Goal: Information Seeking & Learning: Check status

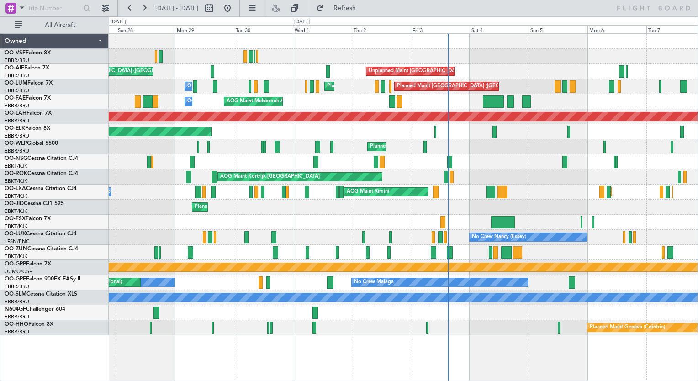
click at [403, 145] on div "Planned Maint Milan (Linate)" at bounding box center [403, 146] width 589 height 15
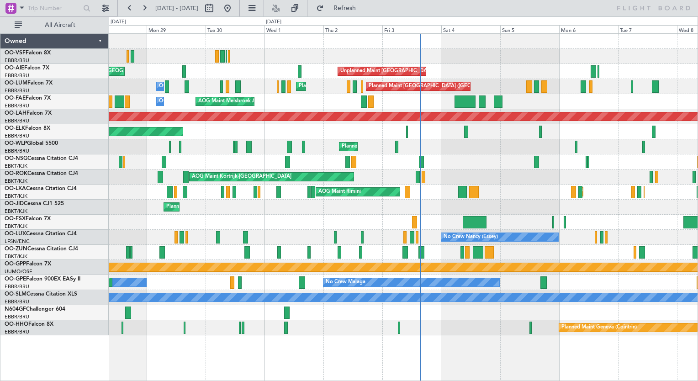
click at [373, 131] on div "Planned Maint Kortrijk-[GEOGRAPHIC_DATA]" at bounding box center [403, 131] width 589 height 15
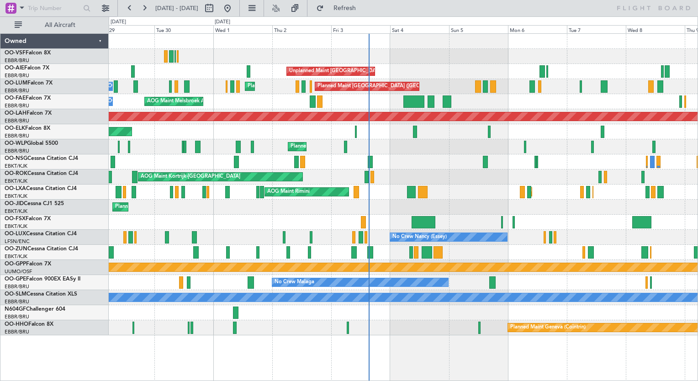
click at [393, 134] on div "Planned Maint Kortrijk-[GEOGRAPHIC_DATA]" at bounding box center [403, 131] width 589 height 15
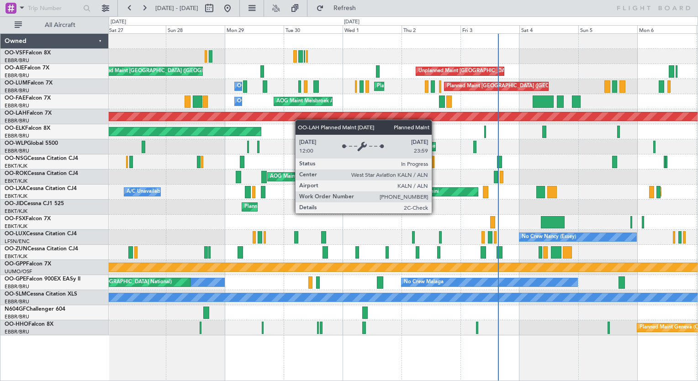
click at [354, 120] on div "Unplanned Maint [GEOGRAPHIC_DATA] ([GEOGRAPHIC_DATA]) Planned Maint [GEOGRAPHIC…" at bounding box center [403, 184] width 589 height 301
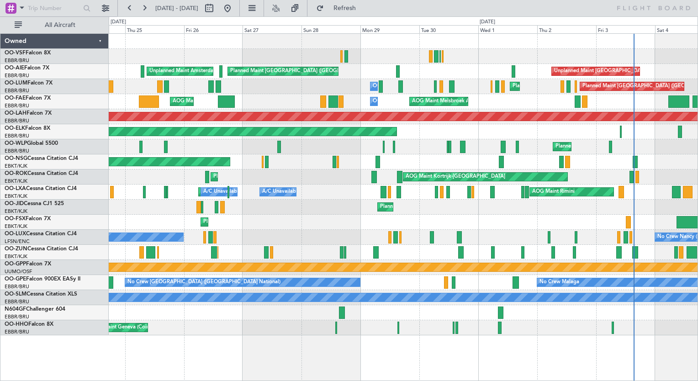
click at [581, 131] on div "Planned Maint Kortrijk-[GEOGRAPHIC_DATA]" at bounding box center [403, 131] width 589 height 15
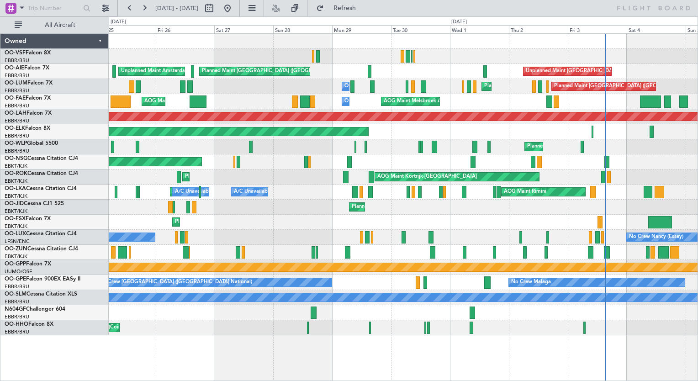
click at [609, 133] on div "Planned Maint Kortrijk-[GEOGRAPHIC_DATA]" at bounding box center [403, 131] width 589 height 15
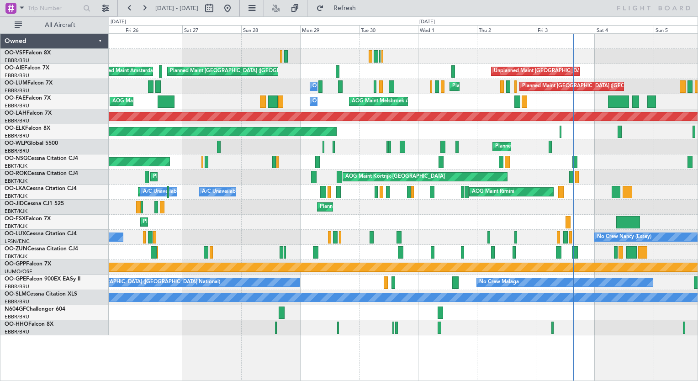
click at [563, 131] on div "Planned Maint Kortrijk-[GEOGRAPHIC_DATA]" at bounding box center [403, 131] width 589 height 15
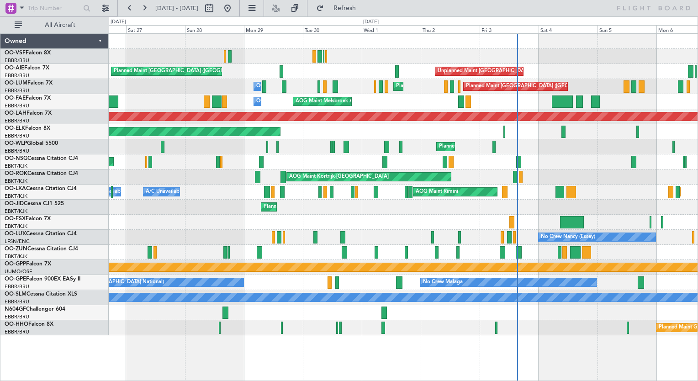
click at [517, 133] on div "Planned Maint Kortrijk-[GEOGRAPHIC_DATA]" at bounding box center [403, 131] width 589 height 15
click at [521, 133] on div "Planned Maint Kortrijk-[GEOGRAPHIC_DATA]" at bounding box center [403, 131] width 589 height 15
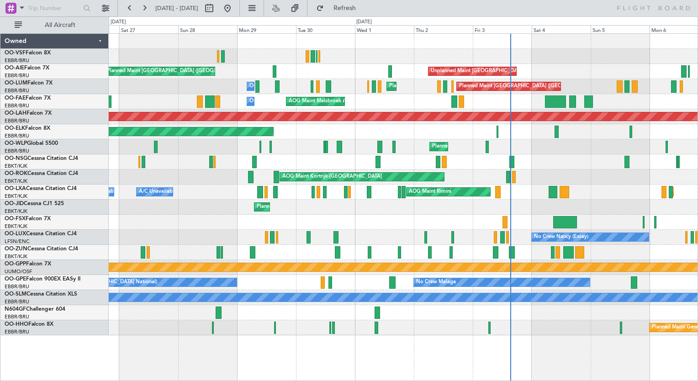
click at [510, 133] on div "Planned Maint Kortrijk-[GEOGRAPHIC_DATA]" at bounding box center [403, 131] width 589 height 15
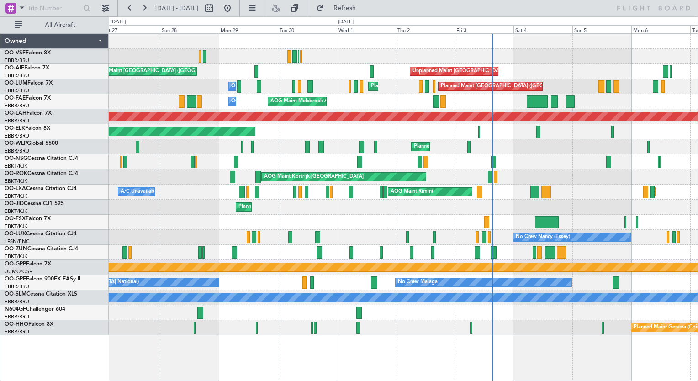
click at [492, 134] on div "Planned Maint Kortrijk-[GEOGRAPHIC_DATA]" at bounding box center [403, 131] width 589 height 15
